Goal: Check status: Check status

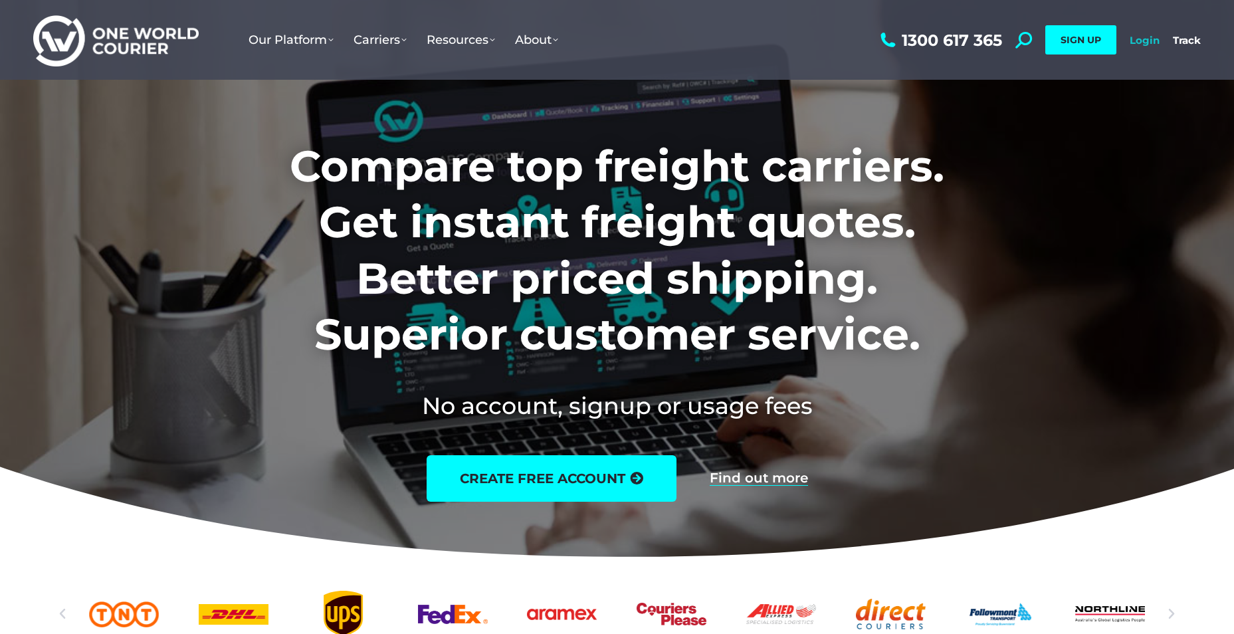
click at [1150, 45] on link "Login" at bounding box center [1145, 40] width 30 height 13
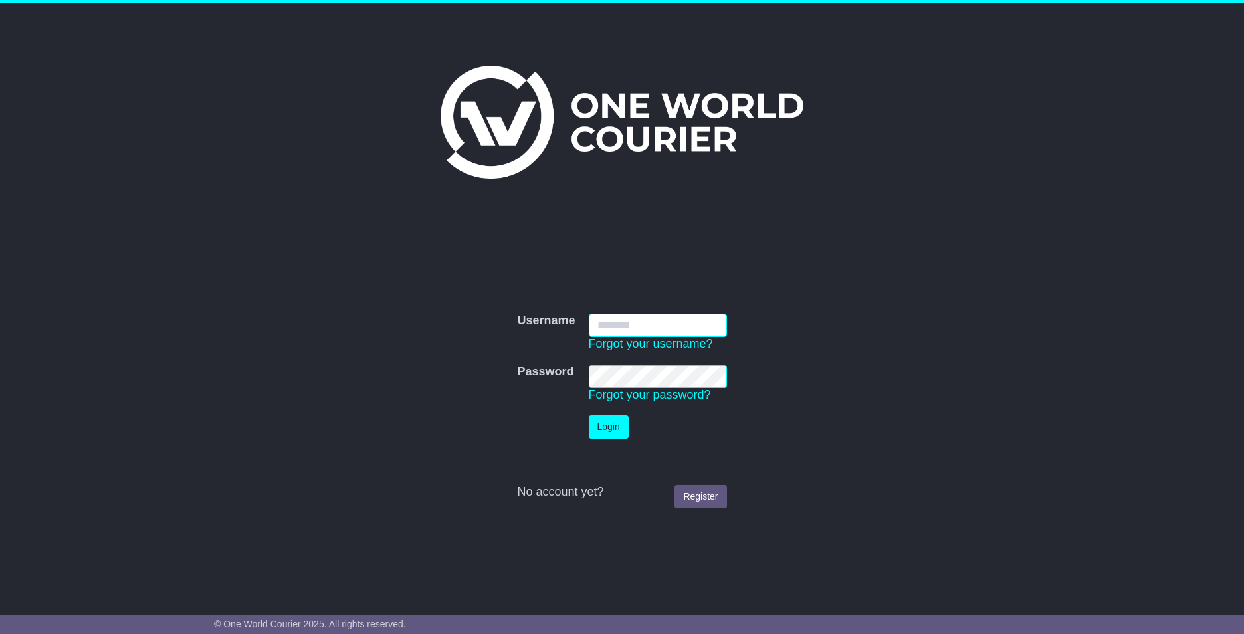
type input "**********"
click at [617, 427] on button "Login" at bounding box center [609, 426] width 40 height 23
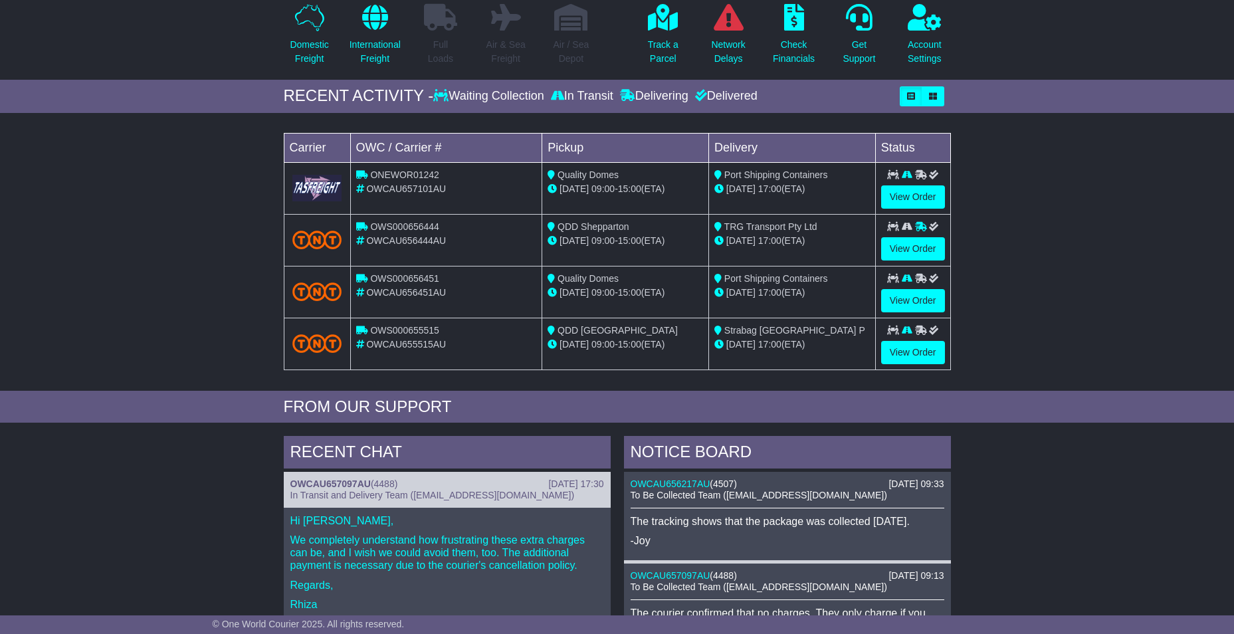
scroll to position [133, 0]
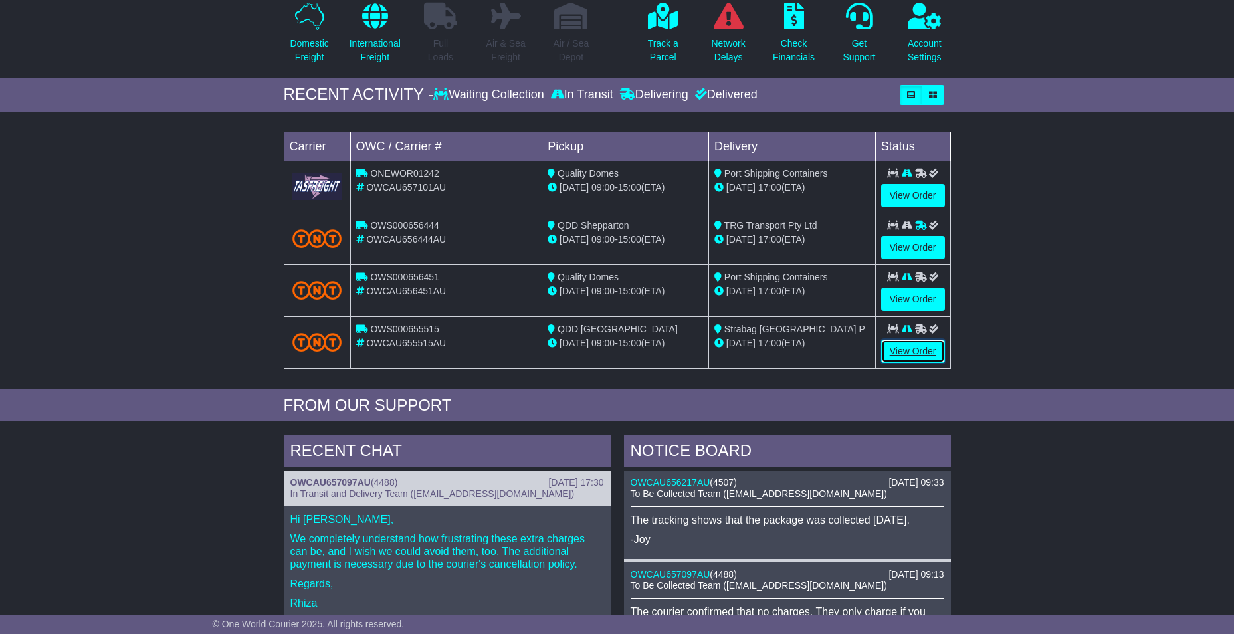
click at [900, 355] on link "View Order" at bounding box center [913, 351] width 64 height 23
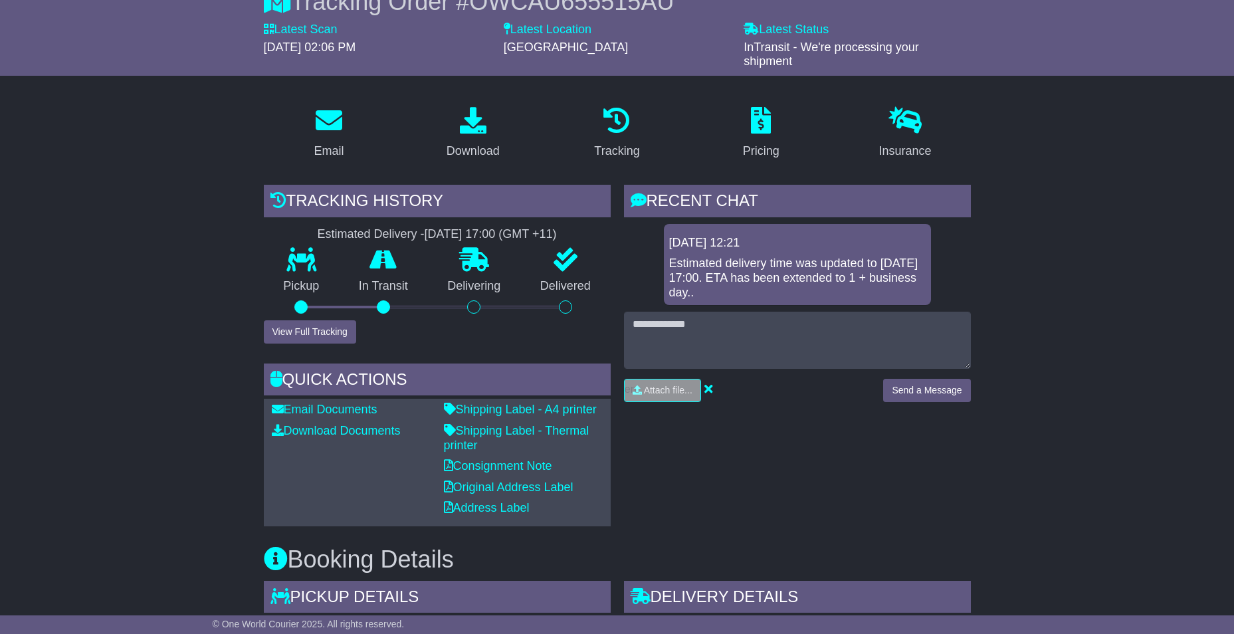
scroll to position [133, 0]
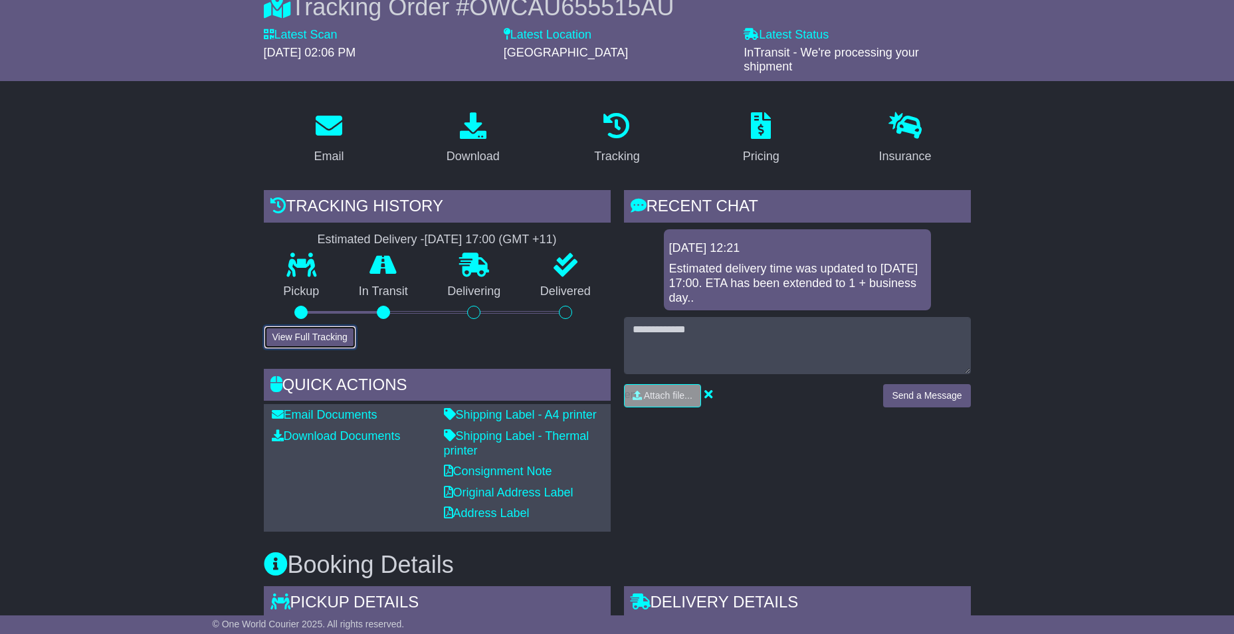
click at [328, 332] on button "View Full Tracking" at bounding box center [310, 337] width 92 height 23
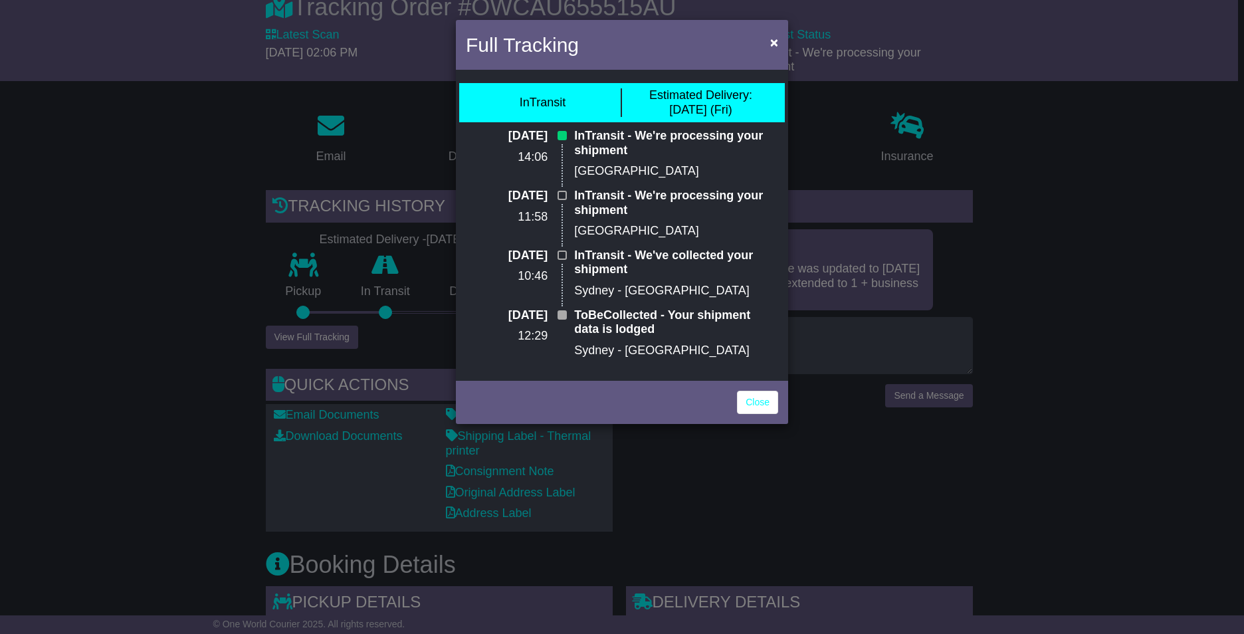
click at [873, 496] on div "Full Tracking × InTransit Estimated Delivery: 10 Oct (Fri) 10 Oct 2025 14:06 In…" at bounding box center [622, 317] width 1244 height 634
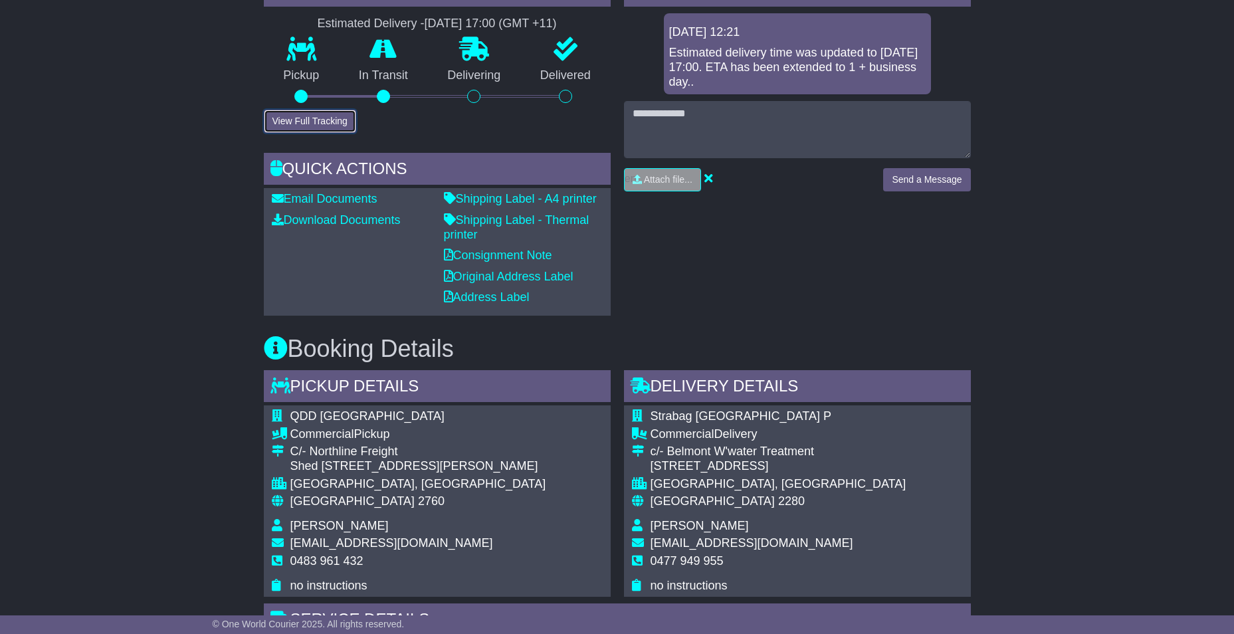
scroll to position [66, 0]
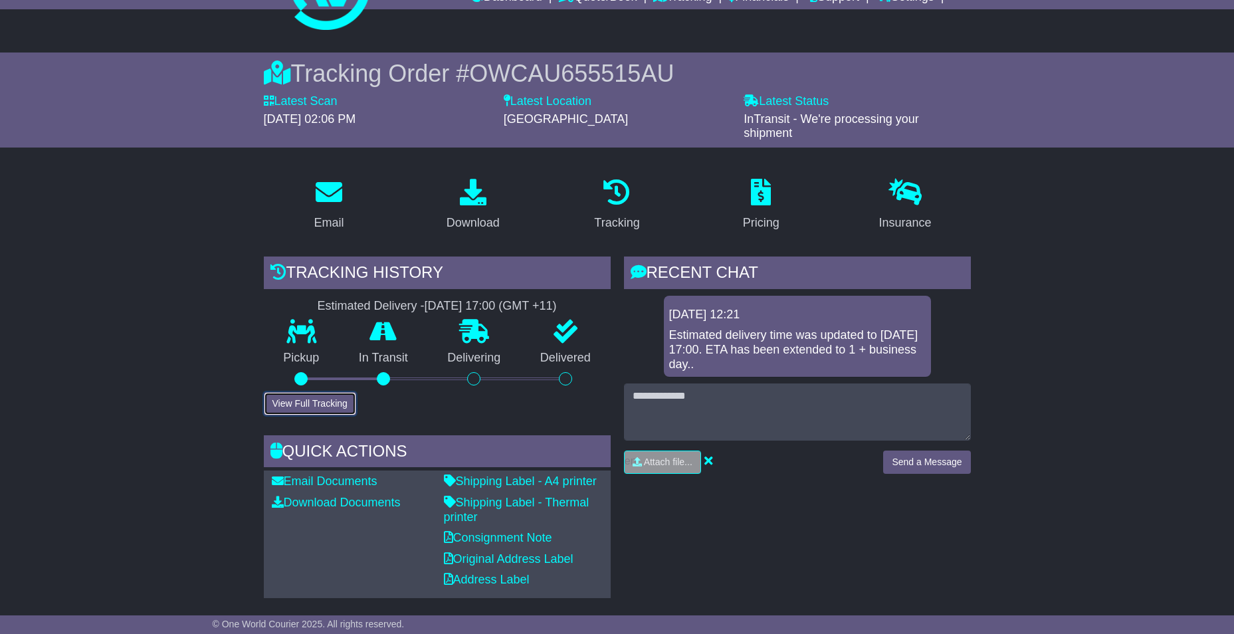
click at [328, 407] on button "View Full Tracking" at bounding box center [310, 403] width 92 height 23
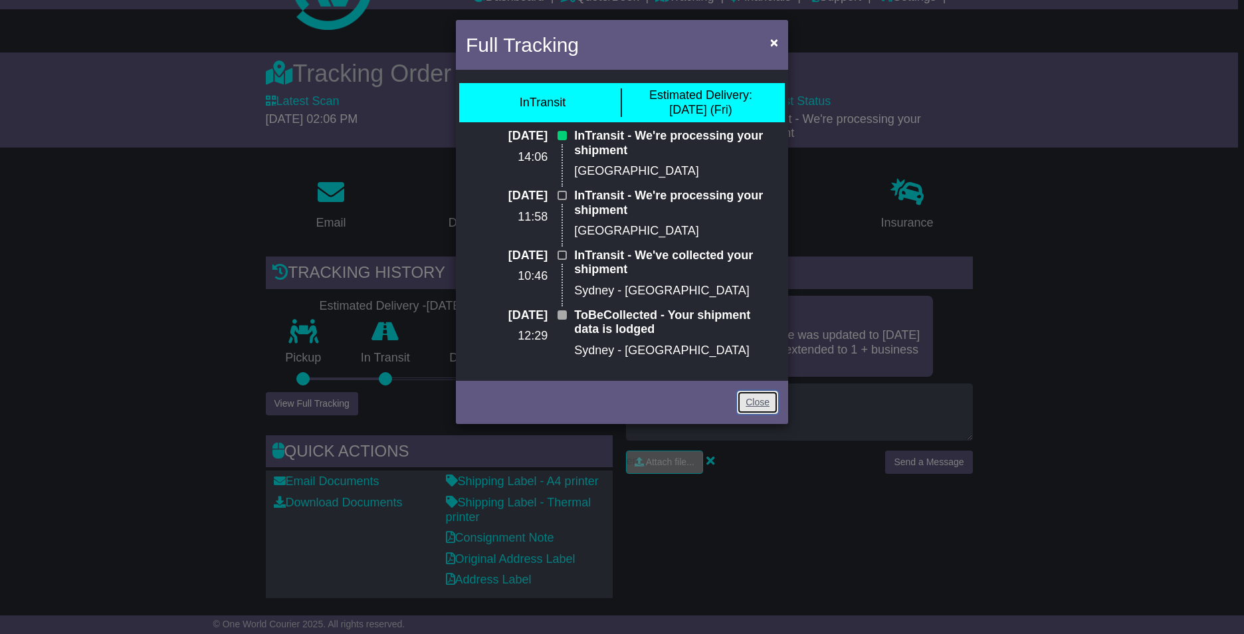
click at [755, 401] on link "Close" at bounding box center [757, 402] width 41 height 23
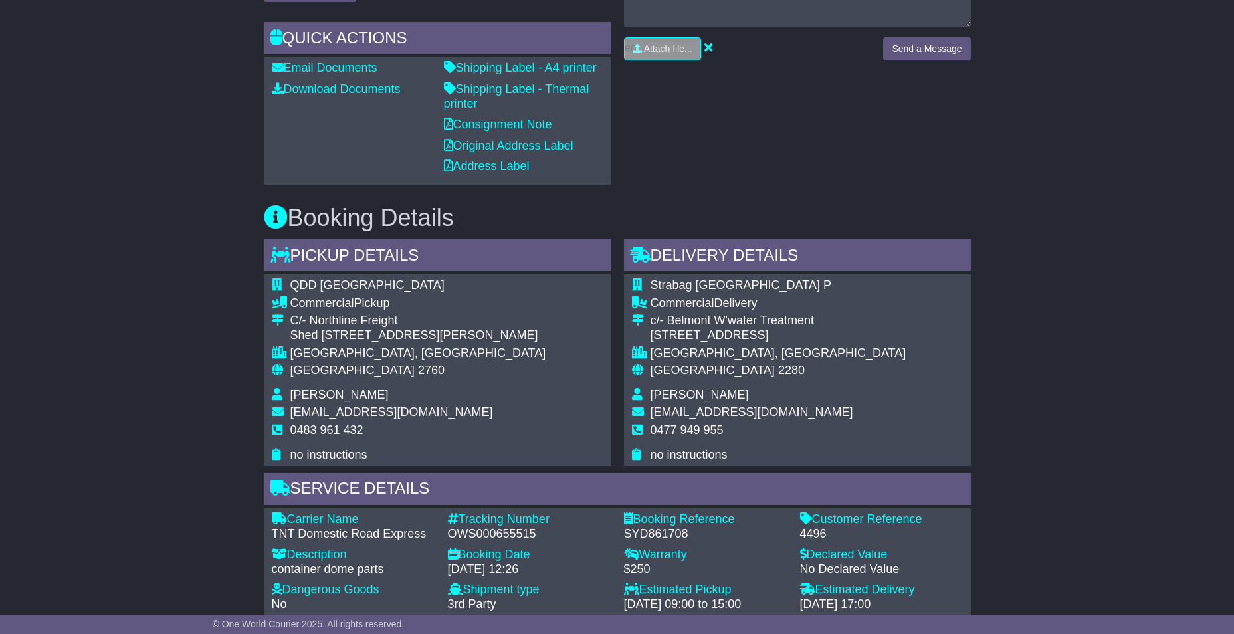
scroll to position [605, 0]
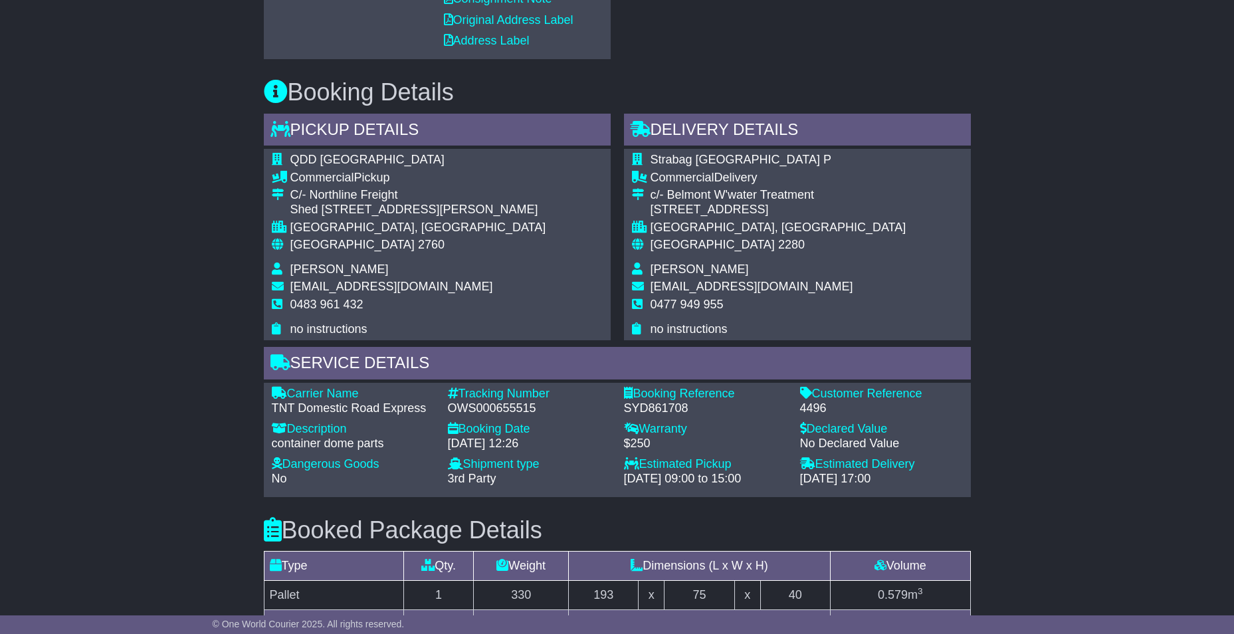
click at [494, 407] on div "OWS000655515" at bounding box center [529, 408] width 163 height 15
copy div "OWS000655515"
